Goal: Information Seeking & Learning: Learn about a topic

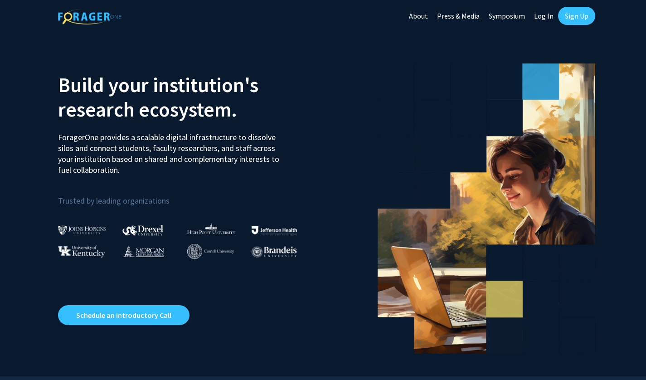
click at [582, 15] on link "Sign Up" at bounding box center [576, 16] width 37 height 18
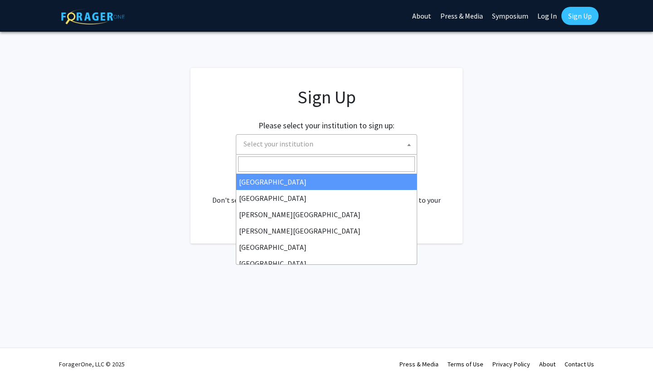
click at [380, 139] on span "Select your institution" at bounding box center [328, 144] width 177 height 19
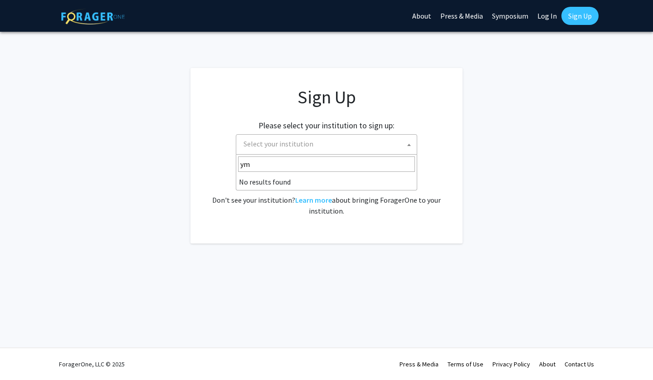
type input "y"
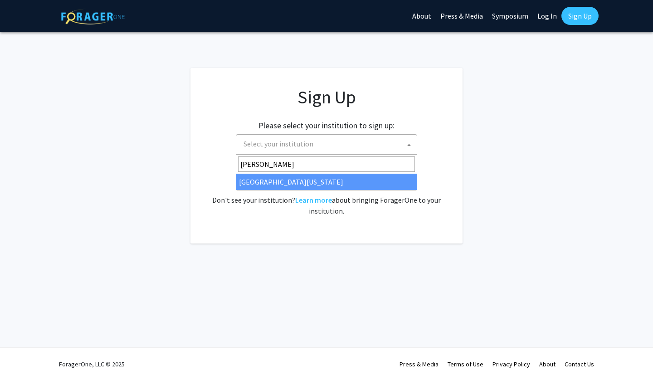
type input "maryl"
select select "31"
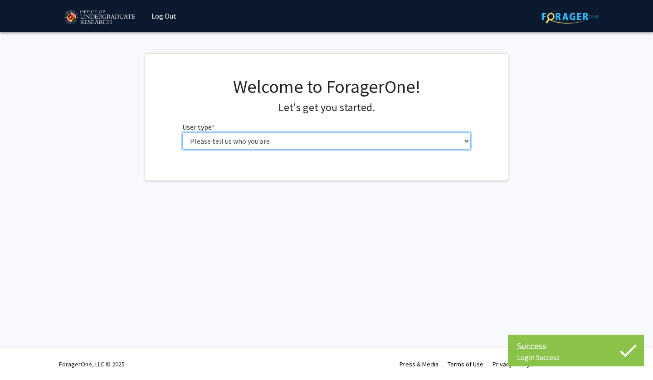
click at [291, 141] on select "Please tell us who you are Undergraduate Student Master's Student Doctoral Cand…" at bounding box center [326, 140] width 289 height 17
select select "1: undergrad"
click at [182, 132] on select "Please tell us who you are Undergraduate Student Master's Student Doctoral Cand…" at bounding box center [326, 140] width 289 height 17
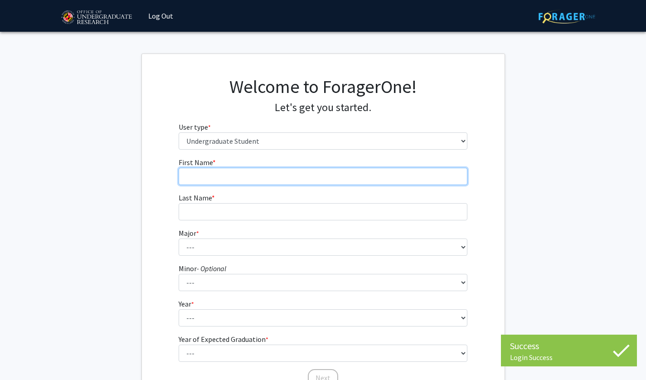
click at [376, 175] on input "First Name * required" at bounding box center [323, 176] width 289 height 17
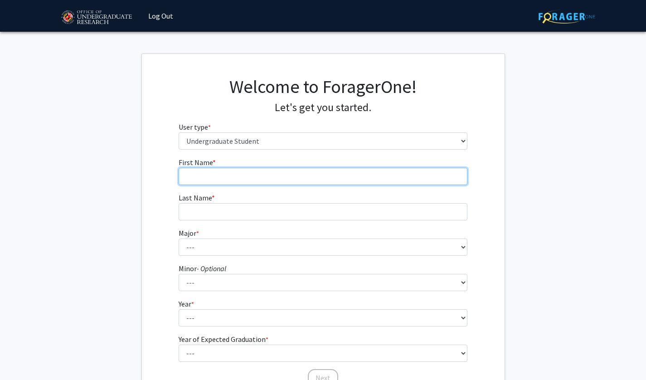
type input "Arya"
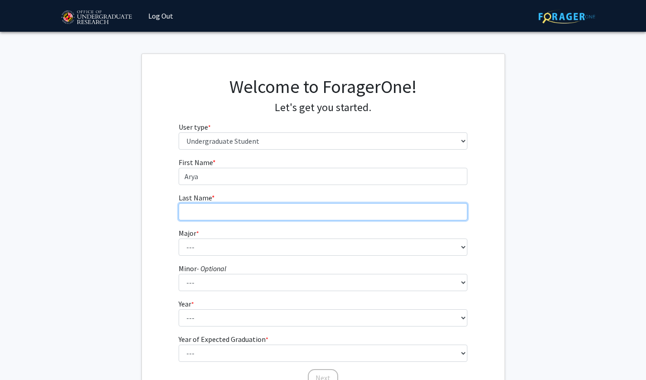
type input "Forohar"
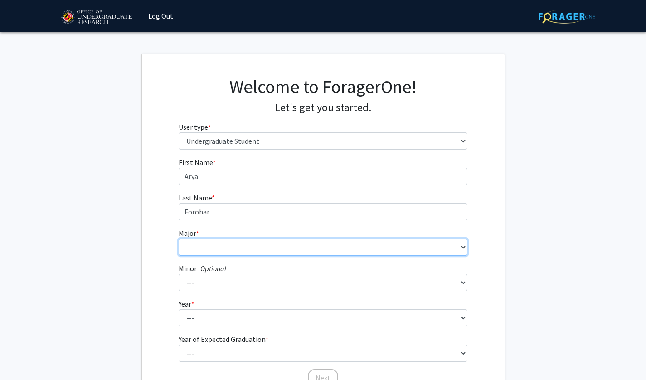
click at [215, 248] on select "--- Accounting Aerospace Engineering African American and Africana Studies Agri…" at bounding box center [323, 246] width 289 height 17
select select "20: 2321"
click at [179, 238] on select "--- Accounting Aerospace Engineering African American and Africana Studies Agri…" at bounding box center [323, 246] width 289 height 17
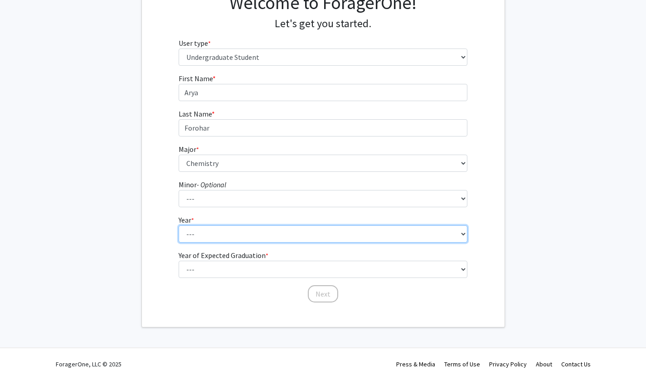
click at [220, 233] on select "--- First-year Sophomore Junior Senior Postbaccalaureate Certificate" at bounding box center [323, 233] width 289 height 17
select select "4: senior"
click at [179, 225] on select "--- First-year Sophomore Junior Senior Postbaccalaureate Certificate" at bounding box center [323, 233] width 289 height 17
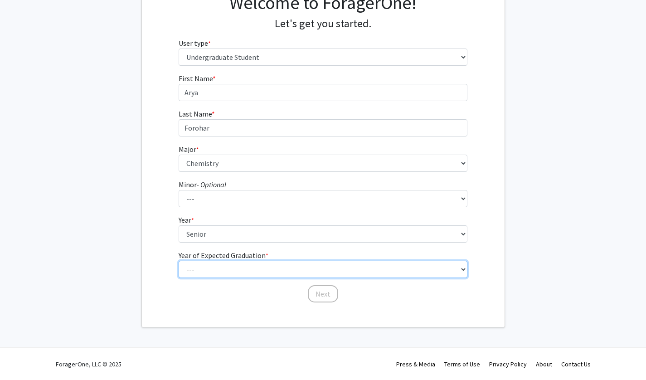
click at [291, 263] on select "--- 2025 2026 2027 2028 2029 2030 2031 2032 2033 2034" at bounding box center [323, 269] width 289 height 17
select select "2: 2026"
click at [179, 261] on select "--- 2025 2026 2027 2028 2029 2030 2031 2032 2033 2034" at bounding box center [323, 269] width 289 height 17
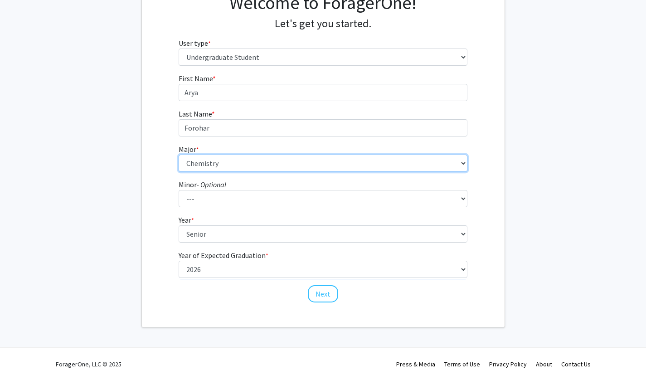
click at [266, 160] on select "--- Accounting Aerospace Engineering African American and Africana Studies Agri…" at bounding box center [323, 163] width 289 height 17
click at [179, 155] on select "--- Accounting Aerospace Engineering African American and Africana Studies Agri…" at bounding box center [323, 163] width 289 height 17
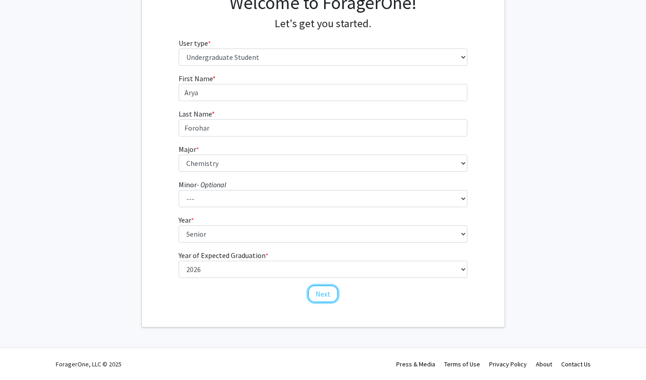
click at [320, 292] on button "Next" at bounding box center [323, 293] width 30 height 17
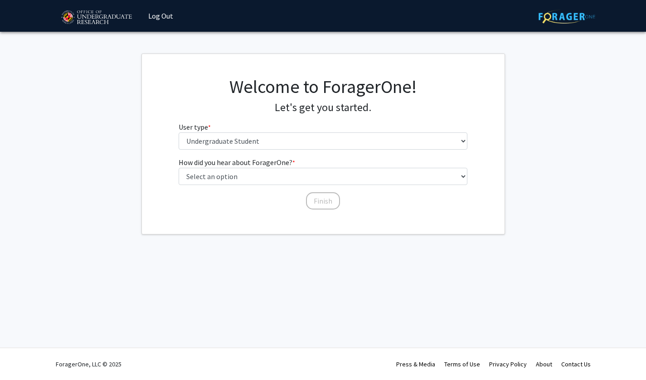
scroll to position [0, 0]
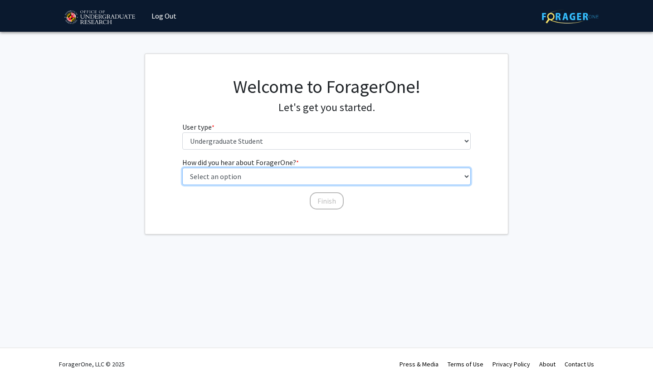
click at [271, 179] on select "Select an option Peer/student recommendation Faculty/staff recommendation Unive…" at bounding box center [326, 176] width 289 height 17
select select "3: university_website"
click at [182, 168] on select "Select an option Peer/student recommendation Faculty/staff recommendation Unive…" at bounding box center [326, 176] width 289 height 17
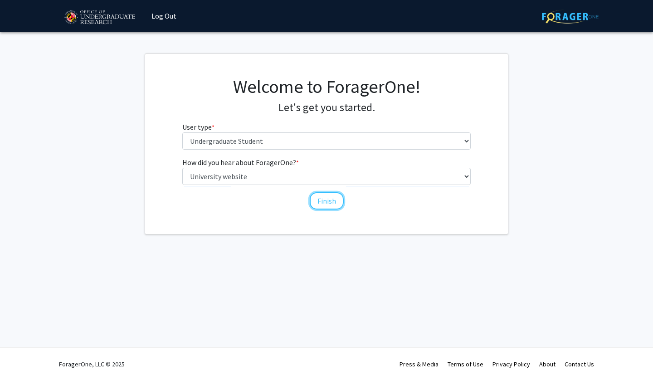
click at [329, 207] on button "Finish" at bounding box center [327, 200] width 34 height 17
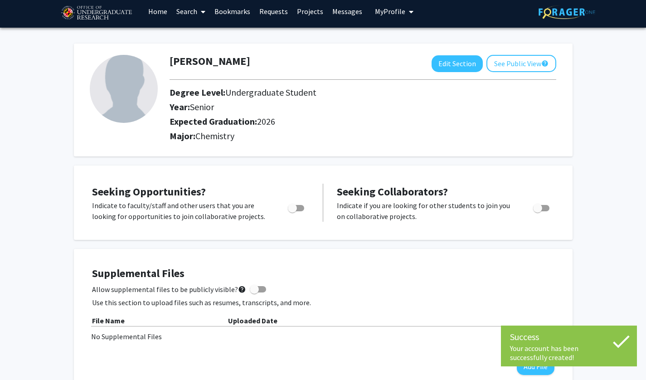
scroll to position [5, 0]
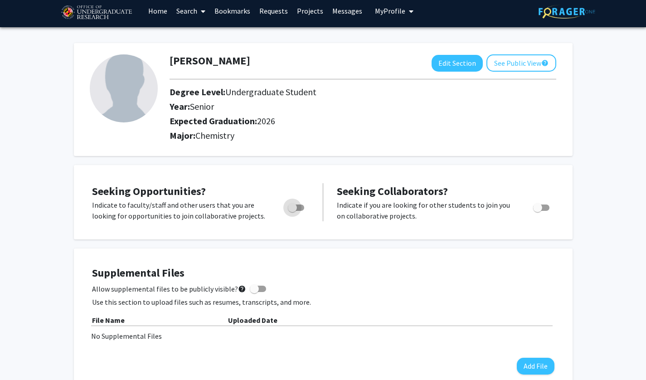
click at [291, 208] on span "Toggle" at bounding box center [292, 207] width 9 height 9
click at [292, 211] on input "Are you actively seeking opportunities?" at bounding box center [292, 211] width 0 height 0
checkbox input "true"
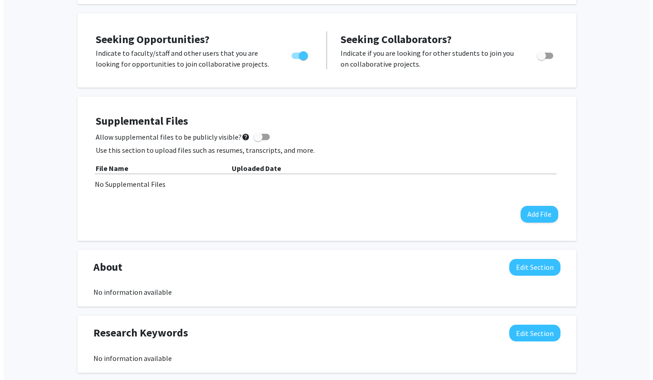
scroll to position [158, 0]
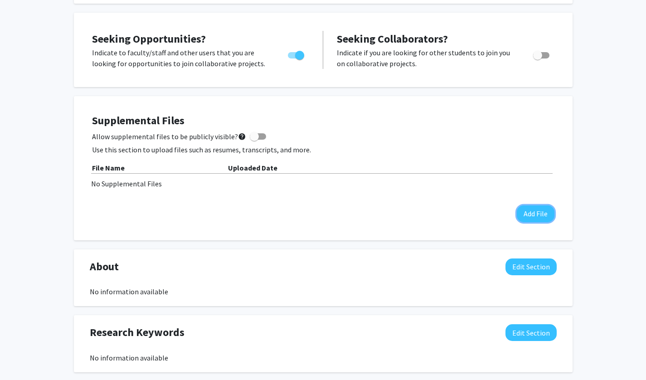
click at [541, 213] on button "Add File" at bounding box center [536, 213] width 38 height 17
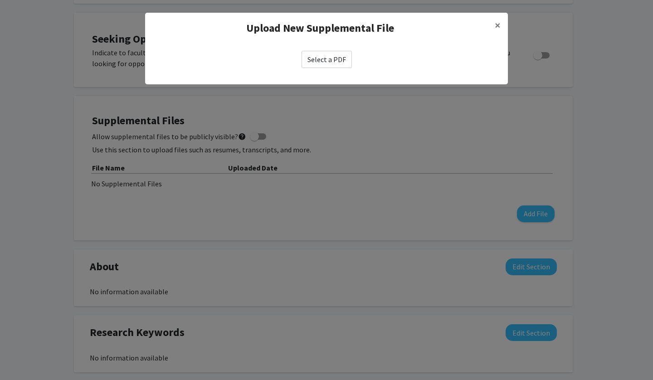
click at [327, 59] on label "Select a PDF" at bounding box center [326, 59] width 50 height 17
click at [0, 0] on input "Select a PDF" at bounding box center [0, 0] width 0 height 0
click at [499, 24] on span "×" at bounding box center [498, 25] width 6 height 14
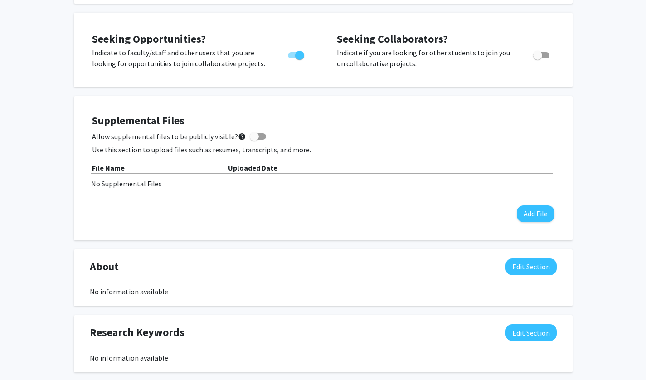
click at [524, 224] on div "Supplemental Files Allow supplemental files to be publicly visible? help Use th…" at bounding box center [323, 168] width 480 height 126
click at [537, 214] on button "Add File" at bounding box center [536, 213] width 38 height 17
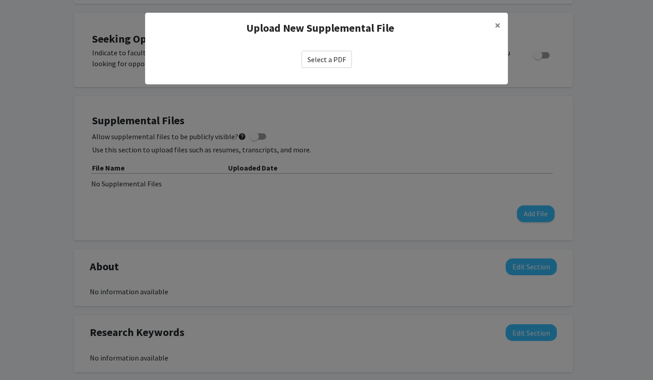
click at [336, 63] on label "Select a PDF" at bounding box center [326, 59] width 50 height 17
click at [0, 0] on input "Select a PDF" at bounding box center [0, 0] width 0 height 0
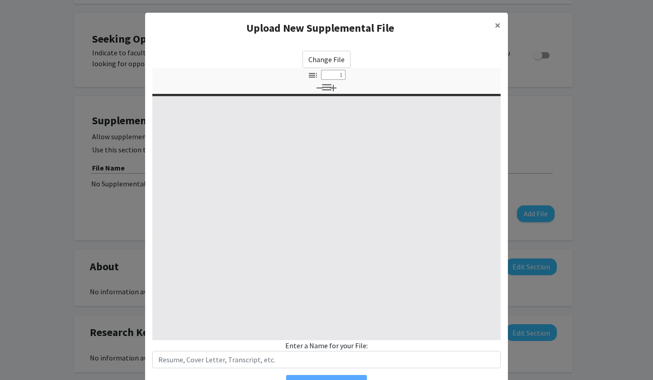
select select "custom"
type input "0"
select select "custom"
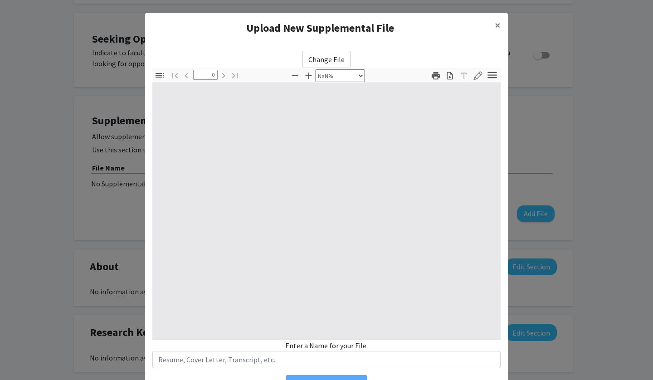
type input "1"
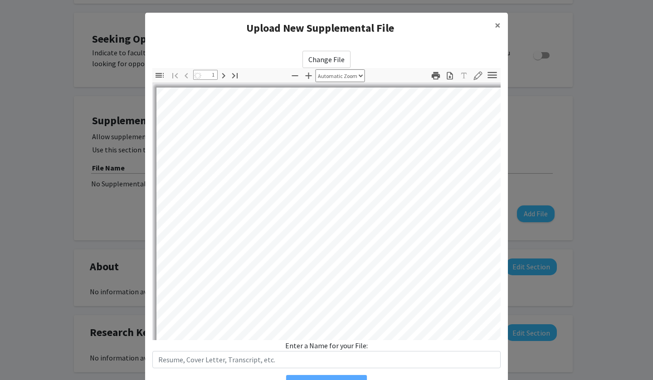
select select "auto"
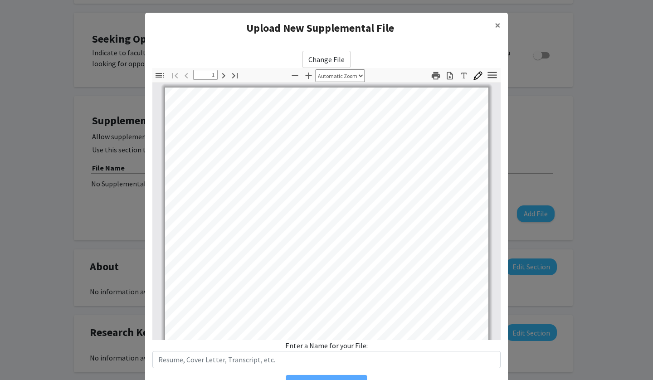
scroll to position [49, 0]
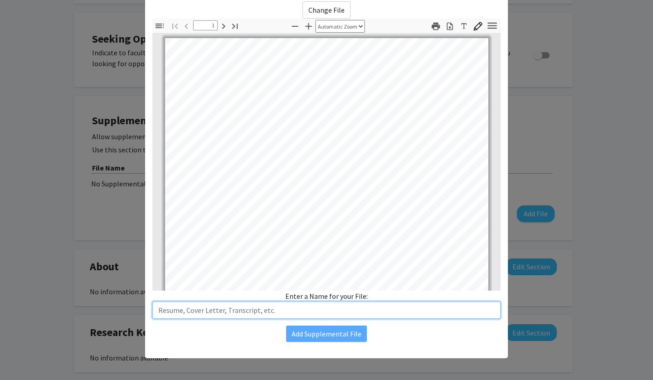
click at [284, 309] on input "text" at bounding box center [326, 309] width 348 height 17
type input "CV"
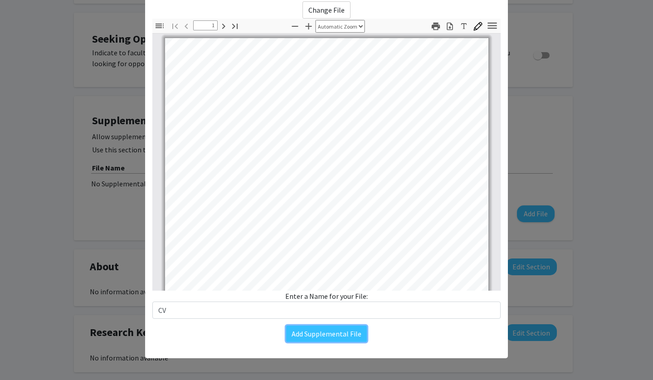
click at [318, 340] on button "Add Supplemental File" at bounding box center [326, 333] width 81 height 16
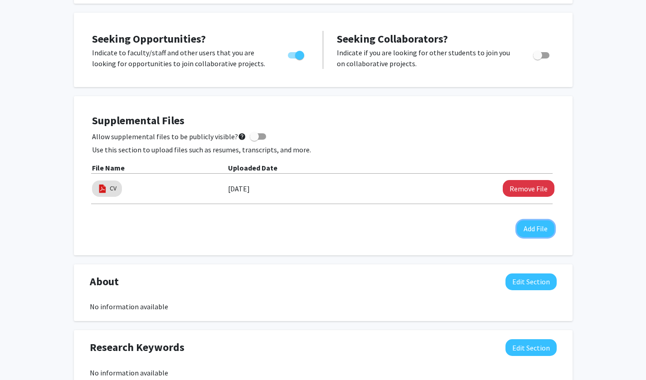
click at [533, 228] on button "Add File" at bounding box center [536, 228] width 38 height 17
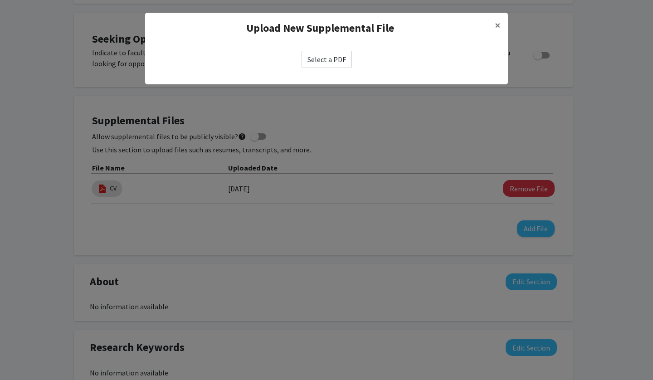
click at [322, 55] on label "Select a PDF" at bounding box center [326, 59] width 50 height 17
click at [0, 0] on input "Select a PDF" at bounding box center [0, 0] width 0 height 0
select select "custom"
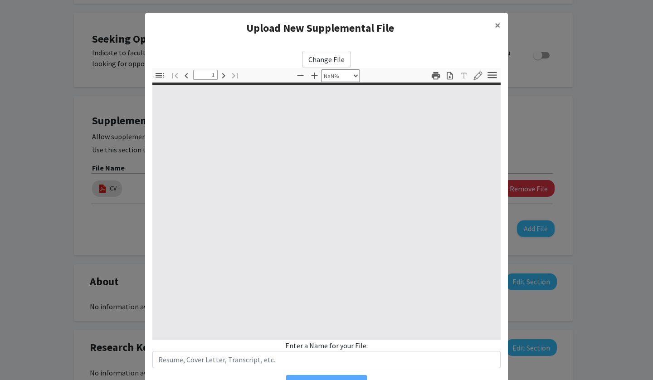
type input "0"
select select "custom"
type input "1"
select select "auto"
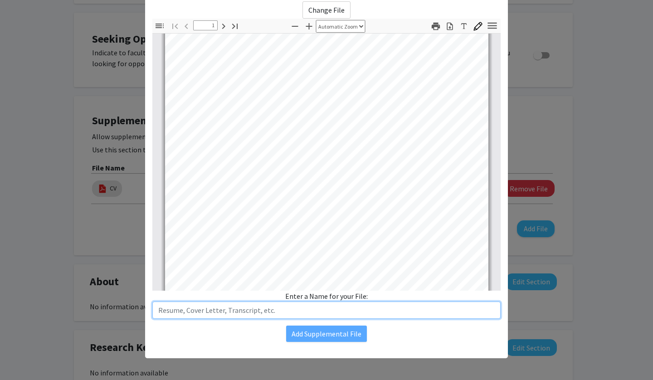
click at [242, 307] on input "text" at bounding box center [326, 309] width 348 height 17
type input "Transcript"
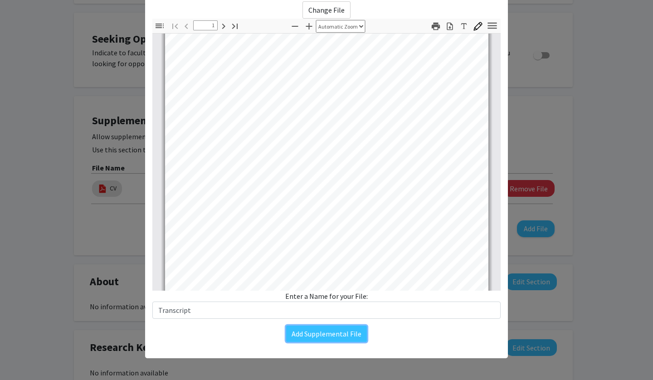
click at [306, 336] on button "Add Supplemental File" at bounding box center [326, 333] width 81 height 16
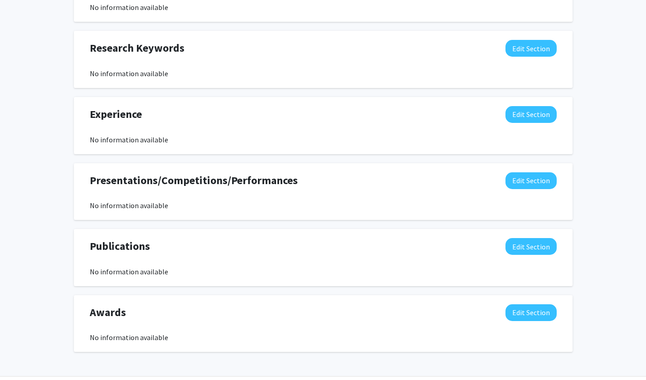
scroll to position [516, 0]
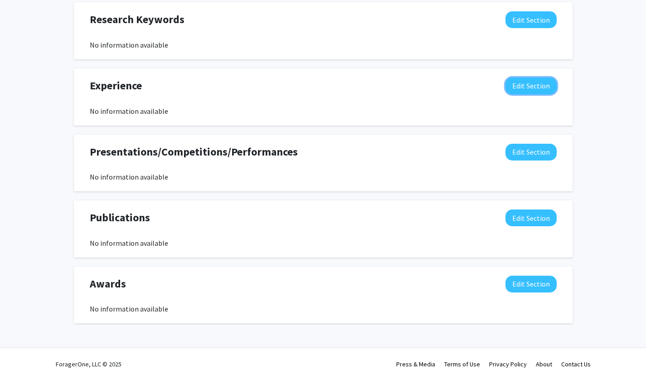
click at [533, 82] on button "Edit Section" at bounding box center [530, 86] width 51 height 17
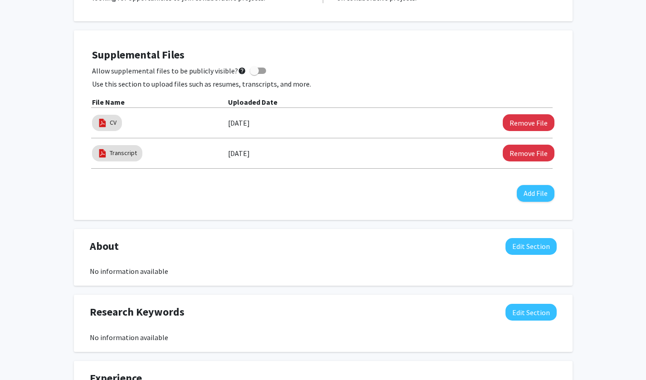
scroll to position [0, 0]
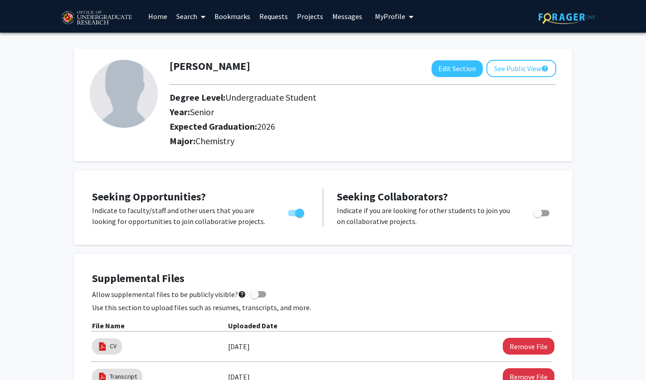
click at [194, 26] on link "Search" at bounding box center [191, 16] width 38 height 32
click at [214, 54] on span "Students" at bounding box center [199, 60] width 55 height 18
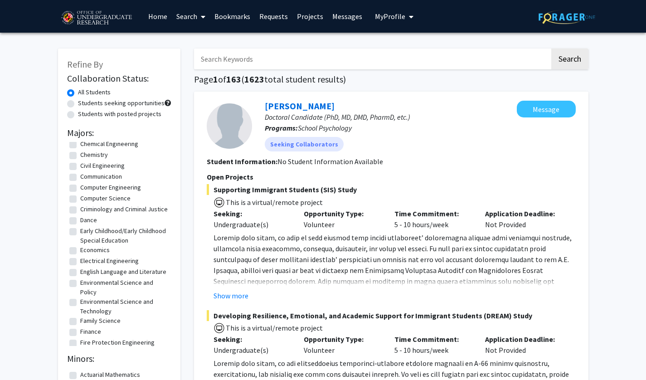
scroll to position [194, 0]
click at [189, 22] on link "Search" at bounding box center [191, 16] width 38 height 32
click at [203, 40] on span "Faculty/Staff" at bounding box center [205, 42] width 67 height 18
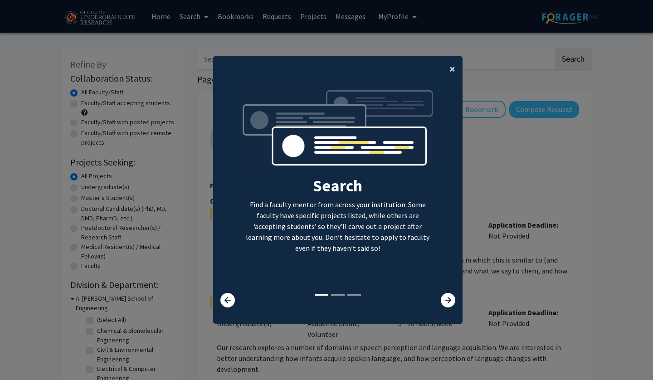
click at [453, 71] on button "×" at bounding box center [452, 68] width 20 height 25
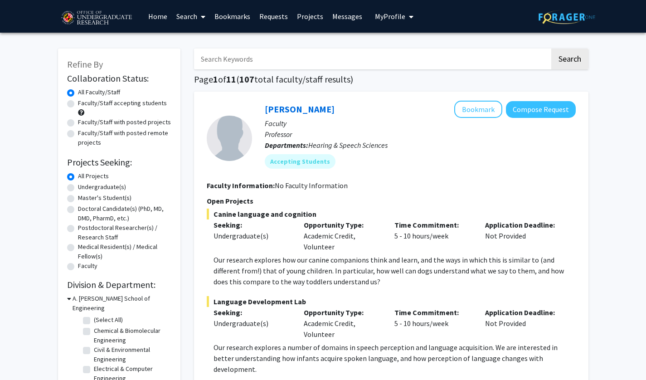
drag, startPoint x: 226, startPoint y: 118, endPoint x: 192, endPoint y: 155, distance: 50.0
click at [224, 159] on div at bounding box center [229, 138] width 45 height 45
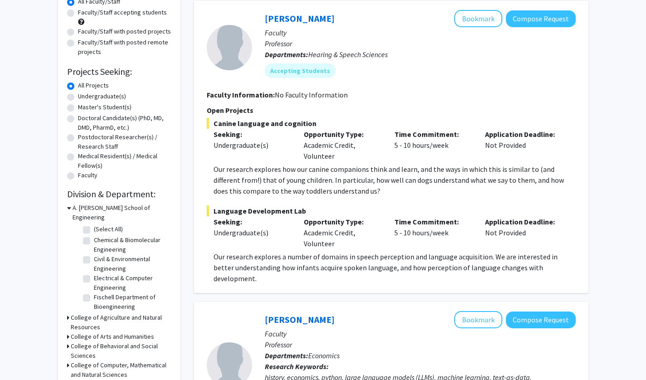
scroll to position [88, 0]
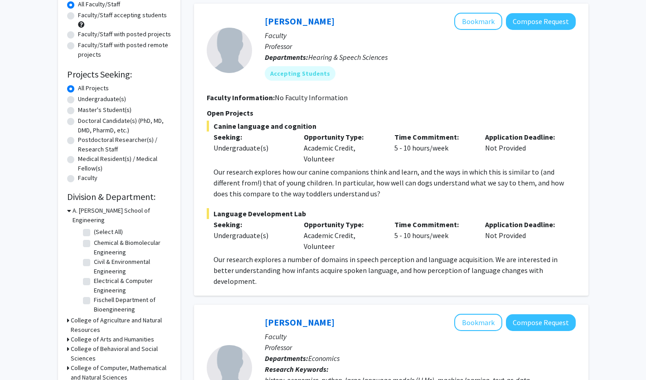
click at [94, 238] on label "Chemical & Biomolecular Engineering" at bounding box center [131, 247] width 75 height 19
click at [94, 238] on input "Chemical & Biomolecular Engineering" at bounding box center [97, 241] width 6 height 6
checkbox input "true"
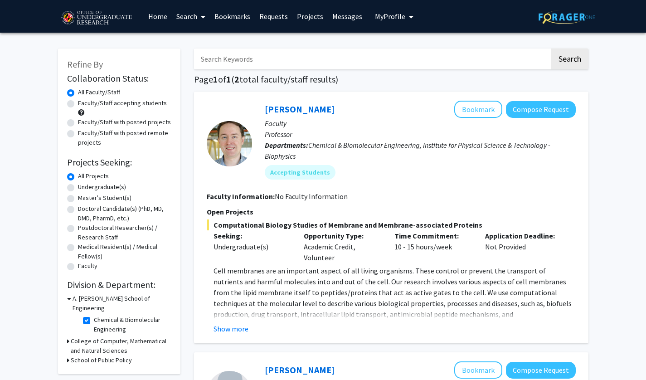
click at [94, 315] on label "Chemical & Biomolecular Engineering" at bounding box center [131, 324] width 75 height 19
click at [94, 315] on input "Chemical & Biomolecular Engineering" at bounding box center [97, 318] width 6 height 6
checkbox input "false"
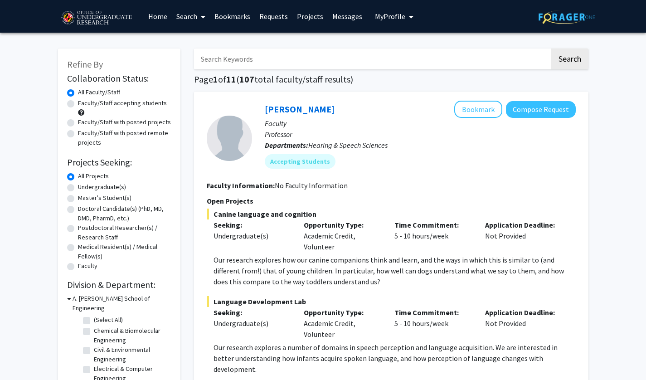
click at [74, 297] on h3 "A. James Clark School of Engineering" at bounding box center [122, 303] width 99 height 19
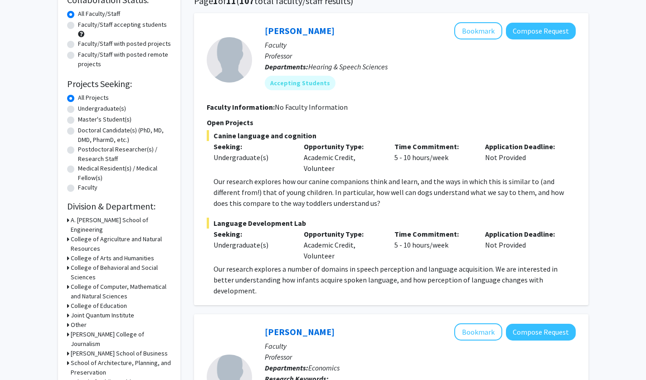
scroll to position [79, 0]
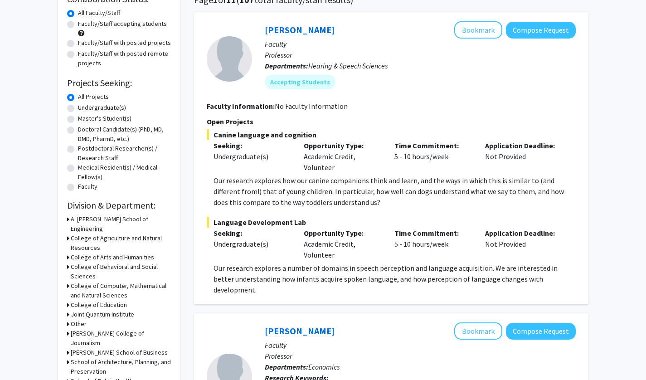
click at [158, 281] on h3 "College of Computer, Mathematical and Natural Sciences" at bounding box center [121, 290] width 101 height 19
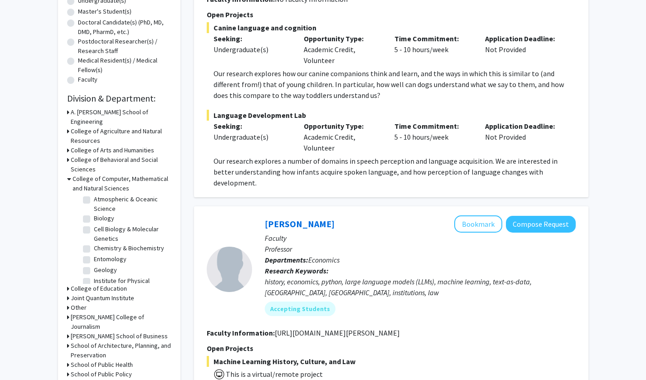
scroll to position [24, 0]
click at [94, 213] on label "Biology" at bounding box center [104, 218] width 20 height 10
click at [94, 213] on input "Biology" at bounding box center [97, 216] width 6 height 6
checkbox input "true"
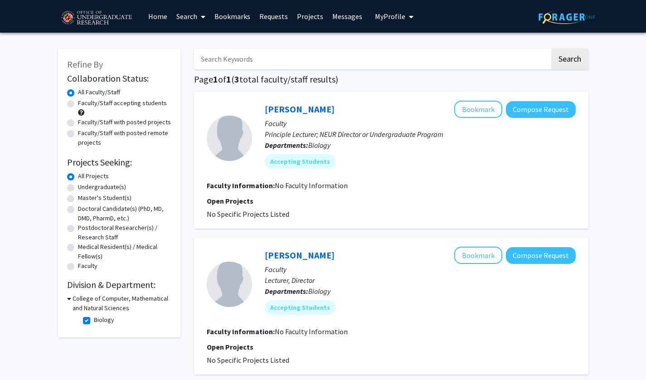
click at [112, 307] on h3 "College of Computer, Mathematical and Natural Sciences" at bounding box center [122, 303] width 99 height 19
click at [123, 291] on div "Collaboration Status: Collaboration Status All Faculty/Staff Collaboration Stat…" at bounding box center [119, 192] width 104 height 242
click at [131, 303] on h3 "College of Computer, Mathematical and Natural Sciences" at bounding box center [121, 303] width 101 height 19
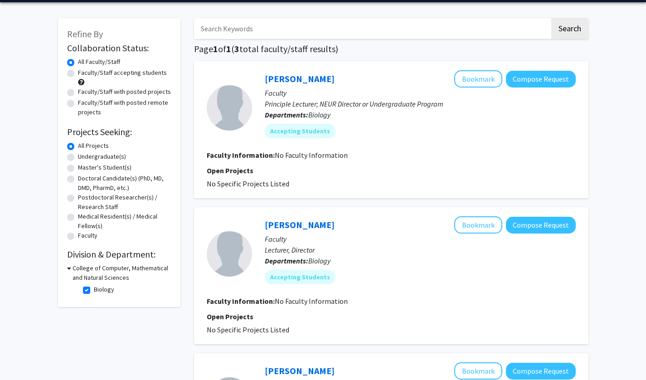
scroll to position [35, 0]
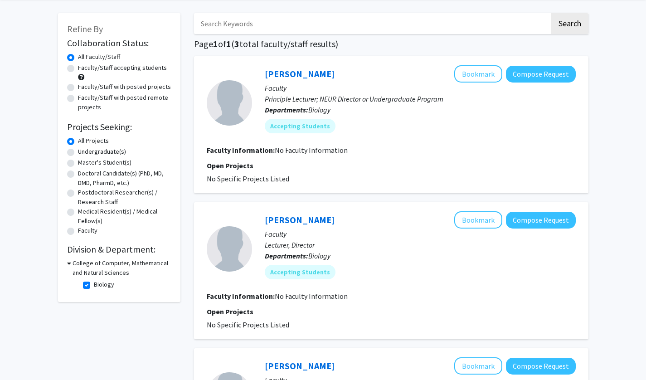
click at [94, 284] on label "Biology" at bounding box center [104, 285] width 20 height 10
click at [94, 284] on input "Biology" at bounding box center [97, 283] width 6 height 6
checkbox input "false"
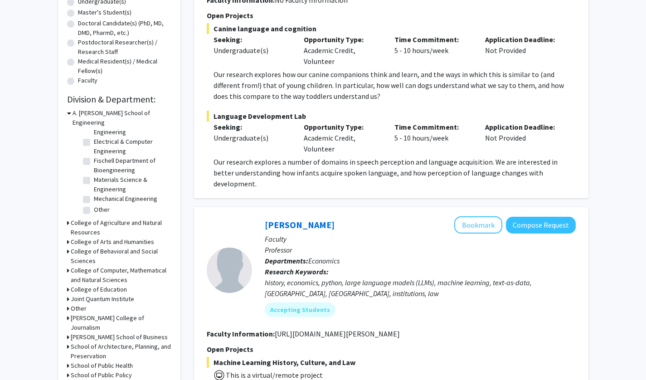
scroll to position [186, 0]
click at [146, 265] on h3 "College of Computer, Mathematical and Natural Sciences" at bounding box center [121, 274] width 101 height 19
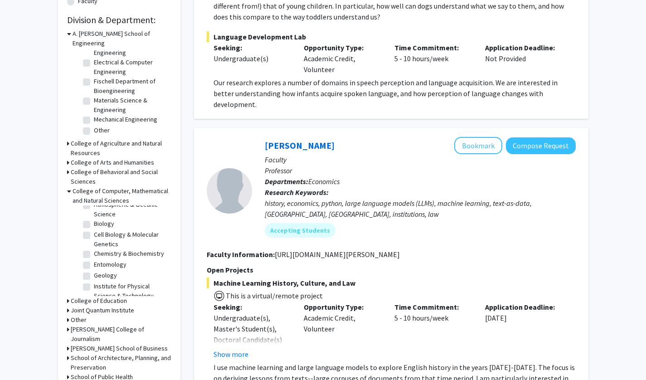
scroll to position [30, 0]
click at [94, 248] on label "Chemistry & Biochemistry" at bounding box center [129, 253] width 70 height 10
click at [94, 248] on input "Chemistry & Biochemistry" at bounding box center [97, 251] width 6 height 6
checkbox input "true"
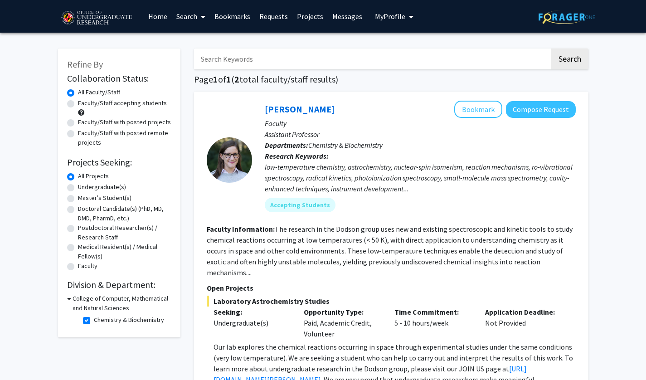
click at [251, 257] on fg-read-more "The research in the Dodson group uses new and existing spectroscopic and kineti…" at bounding box center [390, 250] width 366 height 53
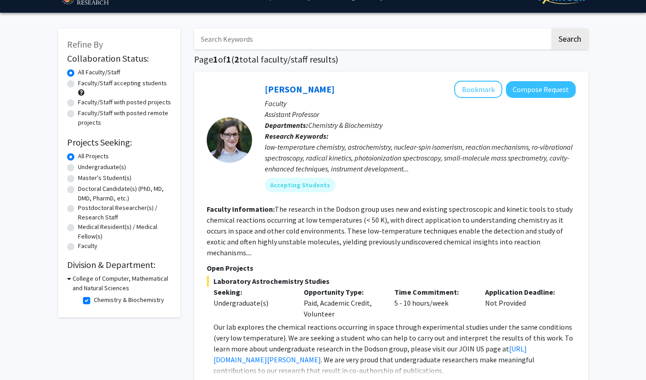
scroll to position [21, 0]
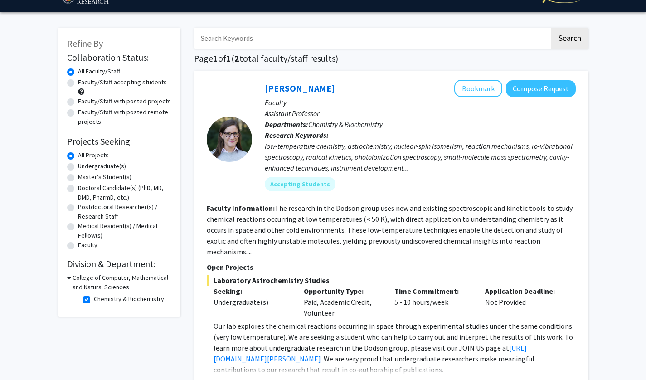
click at [230, 154] on div at bounding box center [229, 138] width 45 height 45
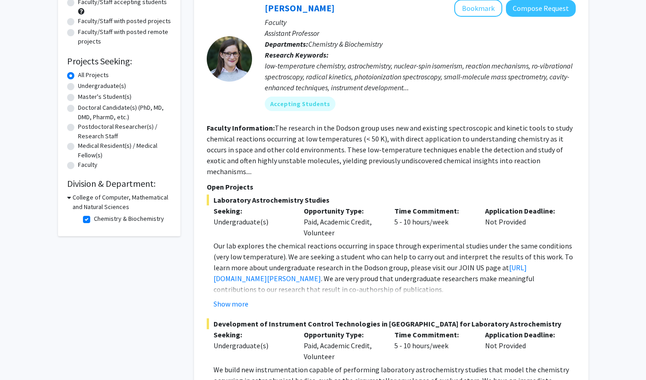
scroll to position [102, 0]
click at [236, 298] on button "Show more" at bounding box center [231, 303] width 35 height 11
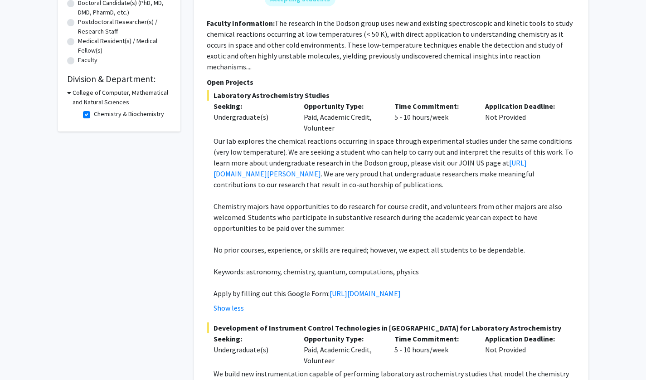
scroll to position [207, 0]
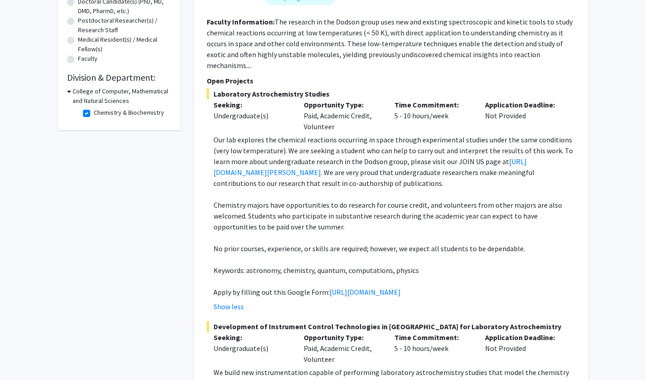
click at [301, 165] on link "https://blog.umd.edu/dodson/join-us/" at bounding box center [370, 167] width 313 height 20
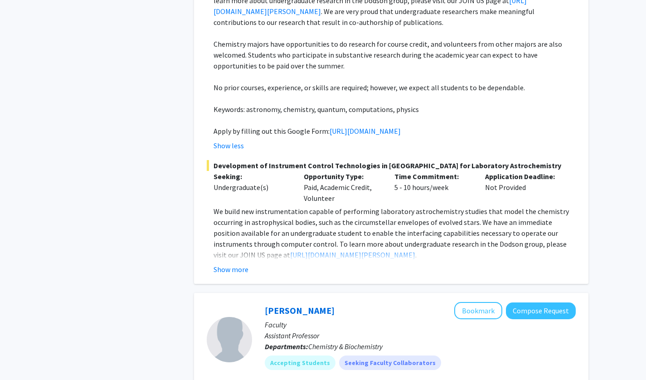
scroll to position [369, 0]
click at [229, 272] on fg-read-more "We build new instrumentation capable of performing laboratory astrochemistry st…" at bounding box center [391, 239] width 369 height 69
click at [231, 274] on button "Show more" at bounding box center [231, 268] width 35 height 11
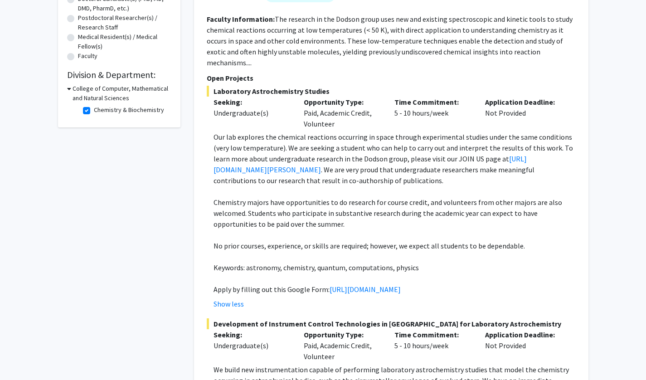
scroll to position [208, 0]
